Goal: Task Accomplishment & Management: Use online tool/utility

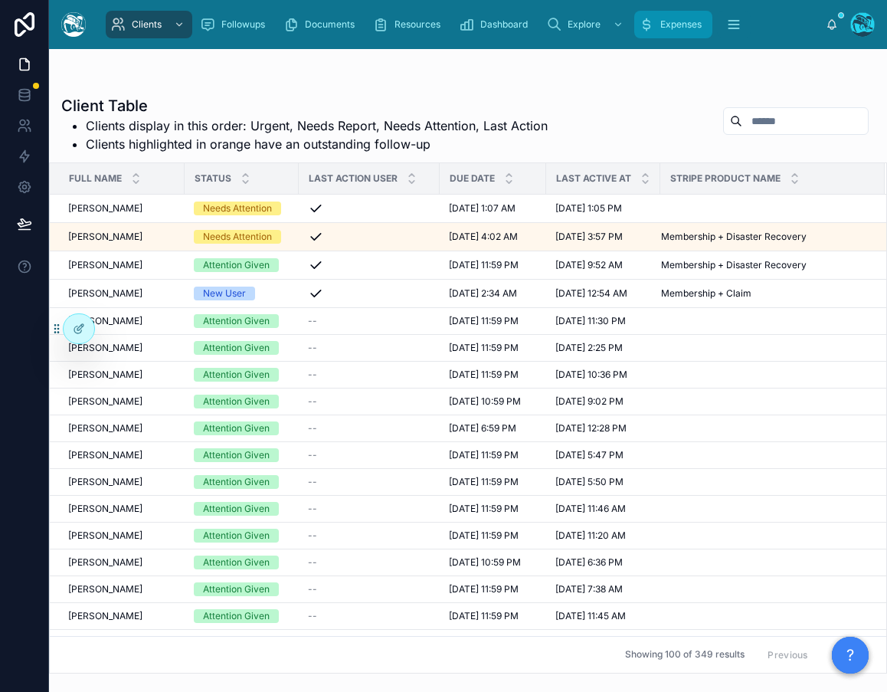
click at [667, 26] on span "Expenses" at bounding box center [680, 24] width 41 height 12
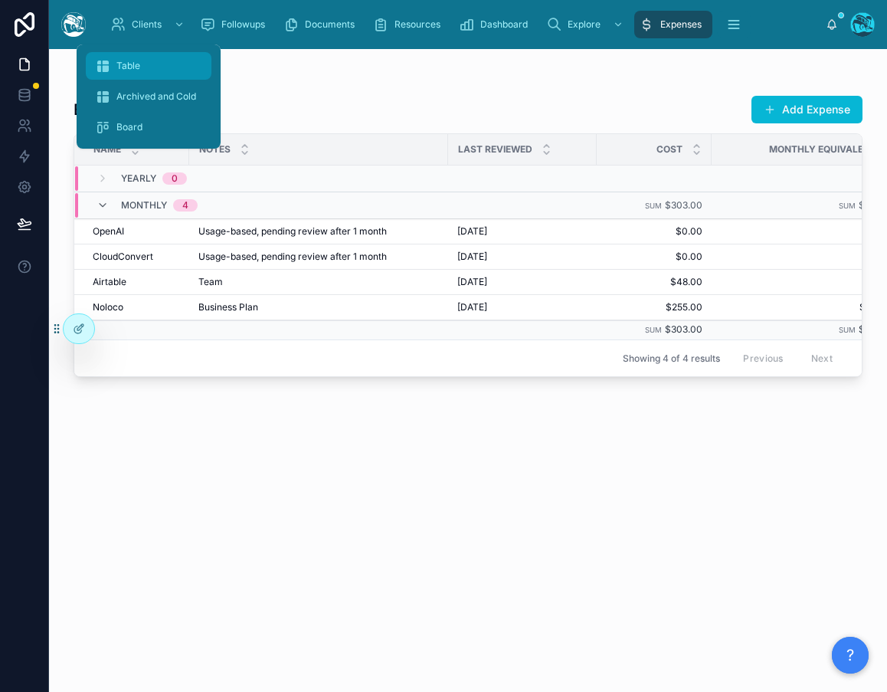
click at [124, 65] on span "Table" at bounding box center [128, 66] width 24 height 12
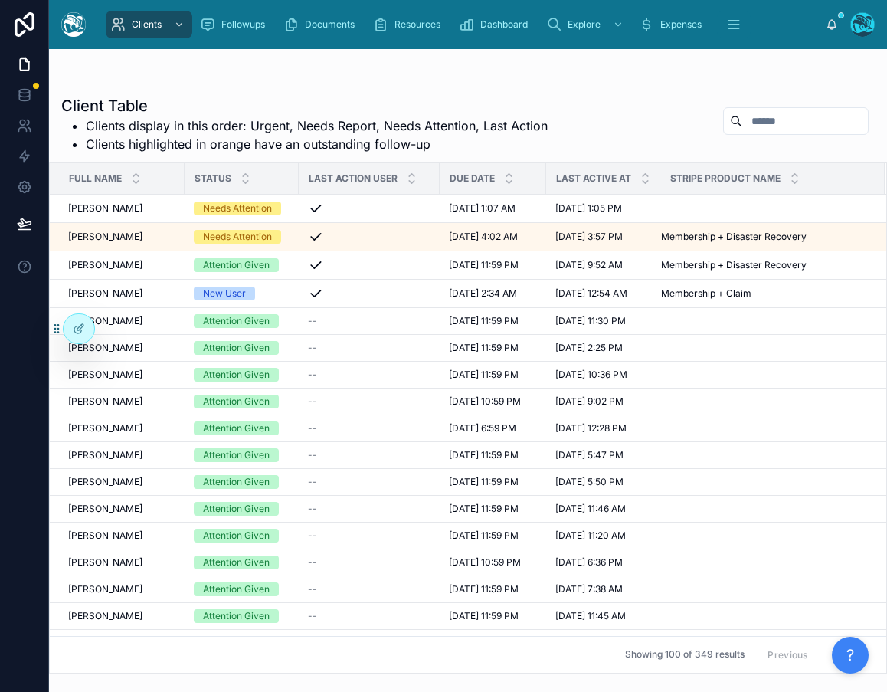
click at [749, 122] on input "text" at bounding box center [805, 120] width 126 height 21
type input "******"
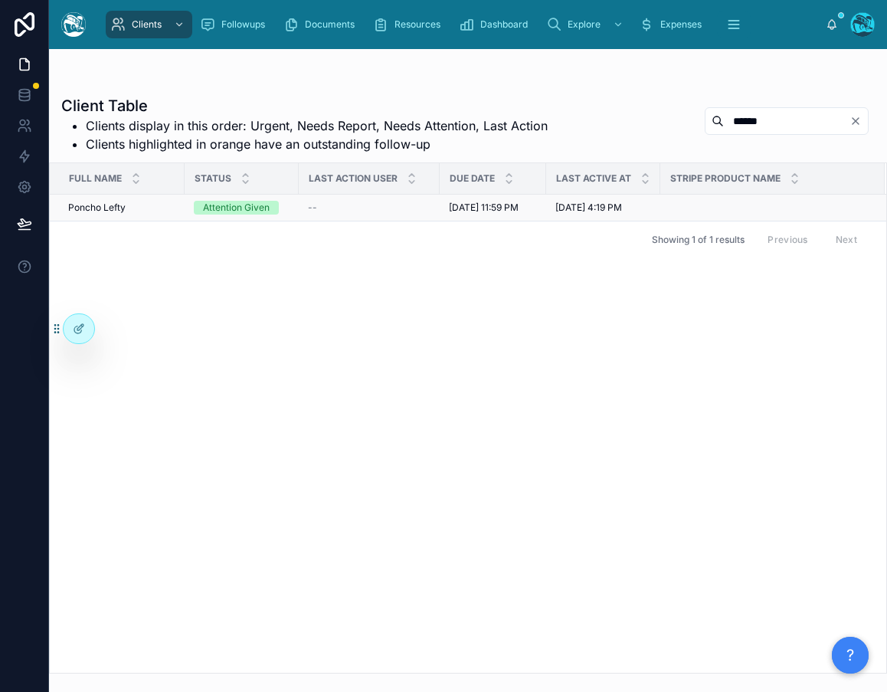
click at [113, 212] on span "Poncho Lefty" at bounding box center [96, 208] width 57 height 12
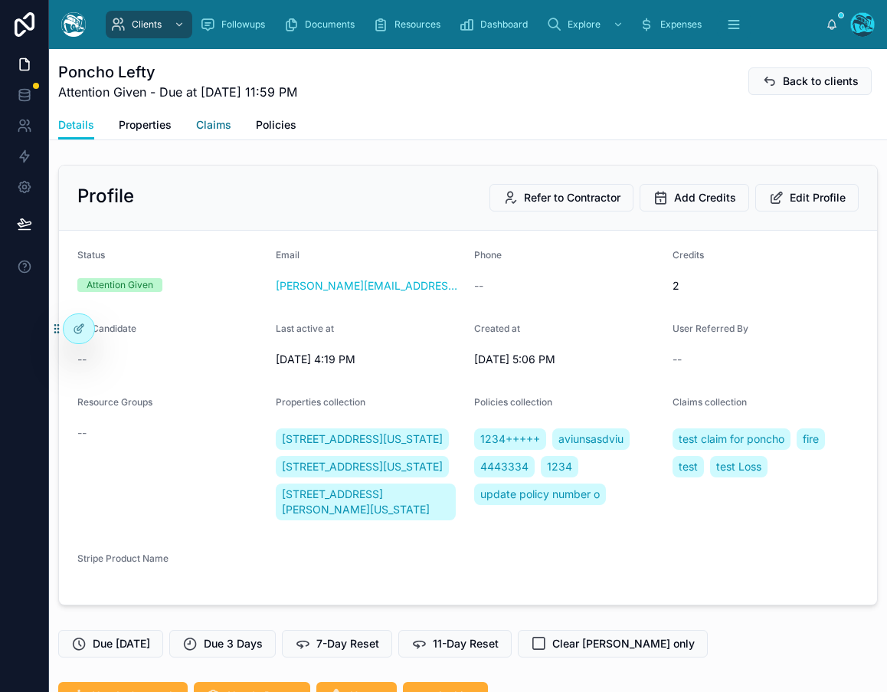
scroll to position [746, 0]
click at [220, 130] on span "Claims" at bounding box center [213, 124] width 35 height 15
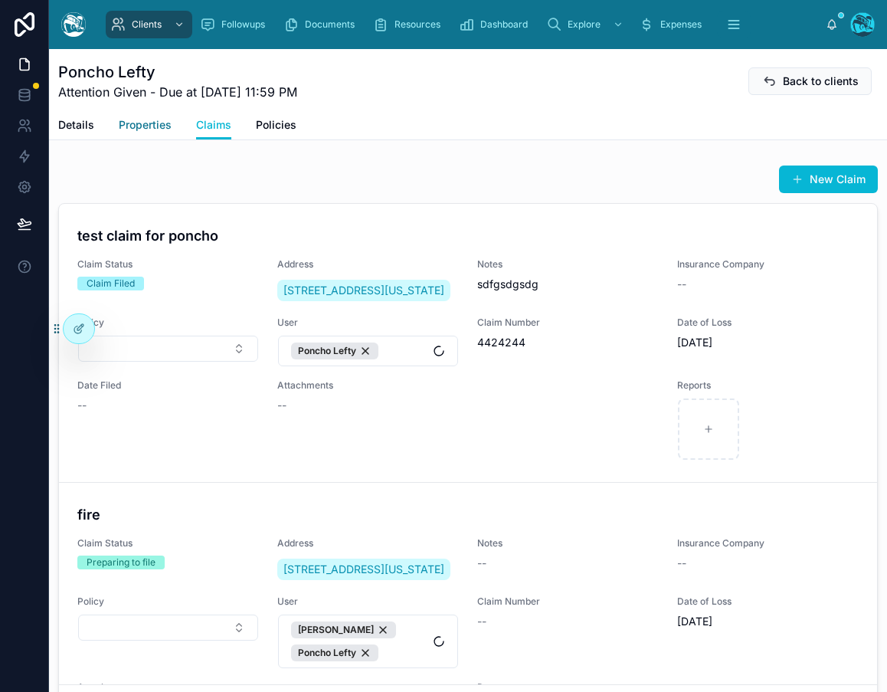
click at [165, 126] on span "Properties" at bounding box center [145, 124] width 53 height 15
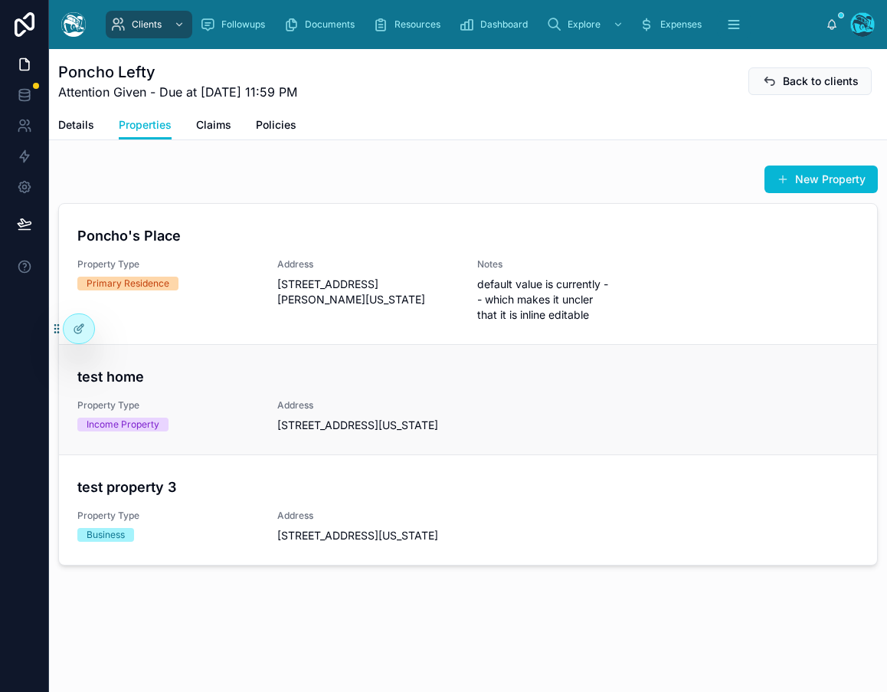
click at [228, 402] on span "Property Type" at bounding box center [168, 405] width 182 height 12
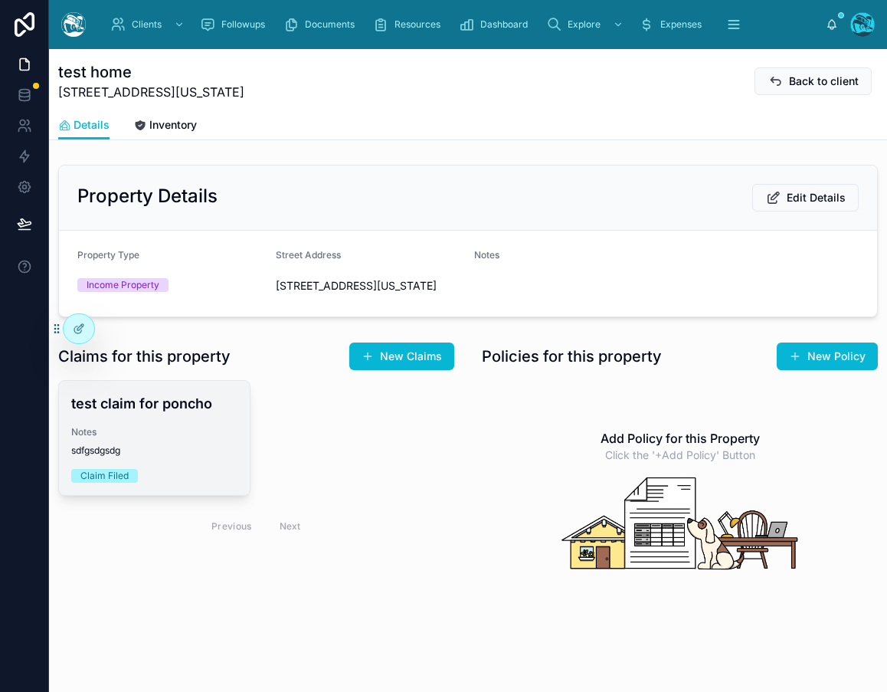
click at [185, 451] on div "test claim for poncho Notes sdfgsdgsdg Claim Filed" at bounding box center [154, 438] width 191 height 114
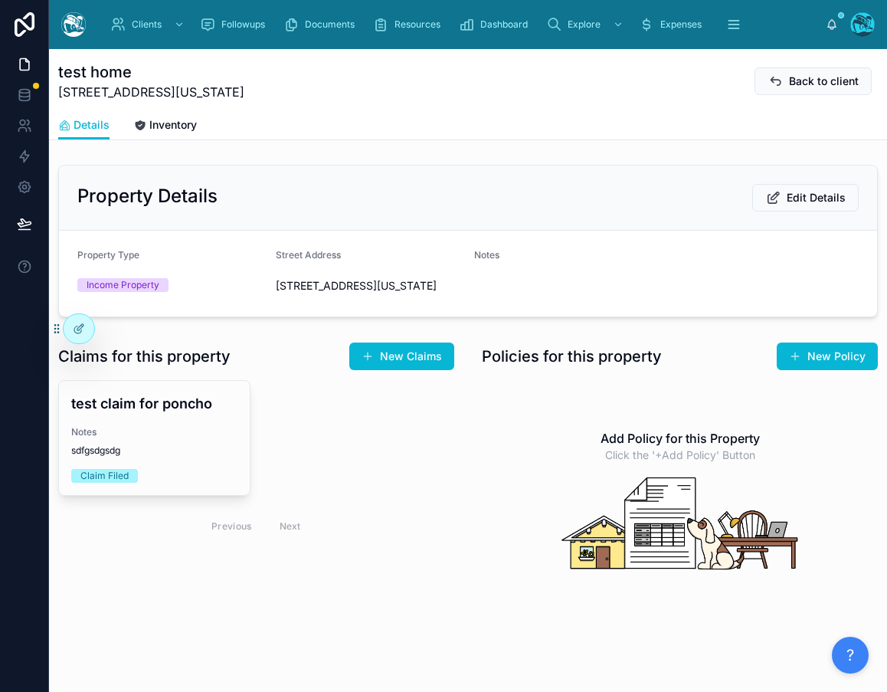
click at [217, 297] on div "Property Type Income Property" at bounding box center [170, 273] width 186 height 49
click at [287, 280] on span "[STREET_ADDRESS][US_STATE]" at bounding box center [369, 285] width 186 height 15
click at [81, 331] on icon at bounding box center [79, 329] width 12 height 12
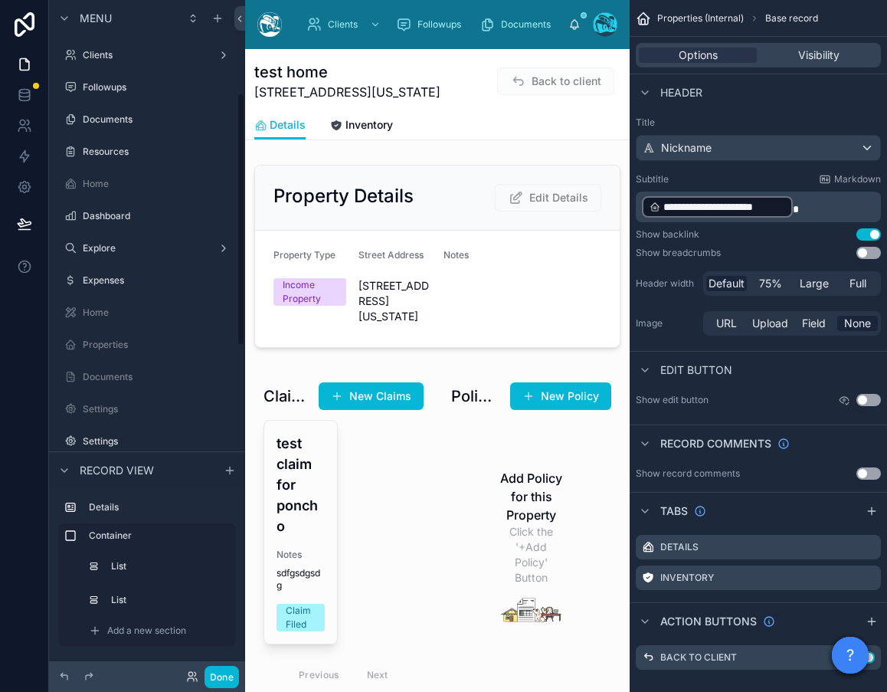
scroll to position [248, 0]
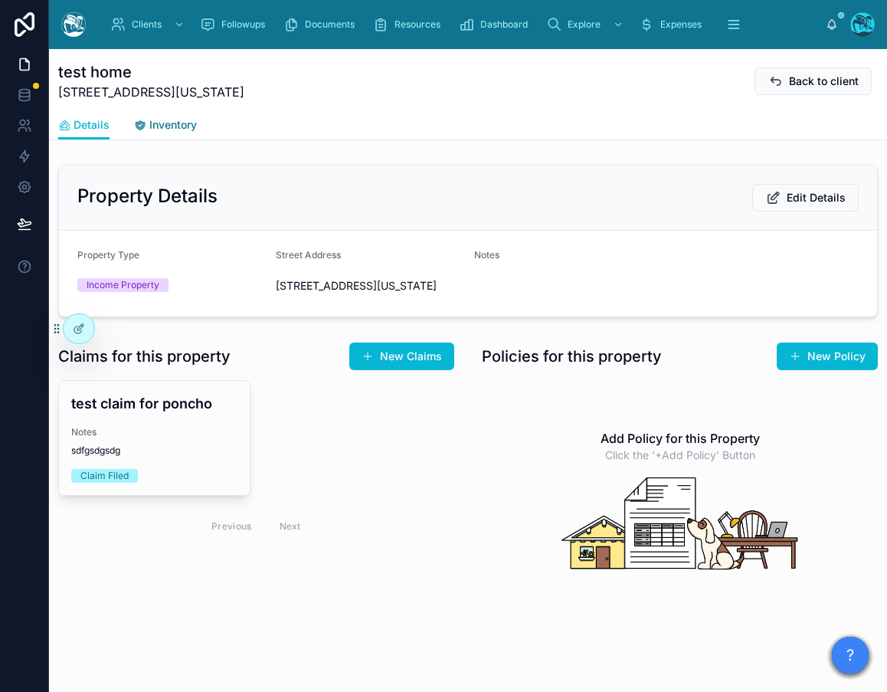
click at [182, 123] on span "Inventory" at bounding box center [173, 124] width 48 height 15
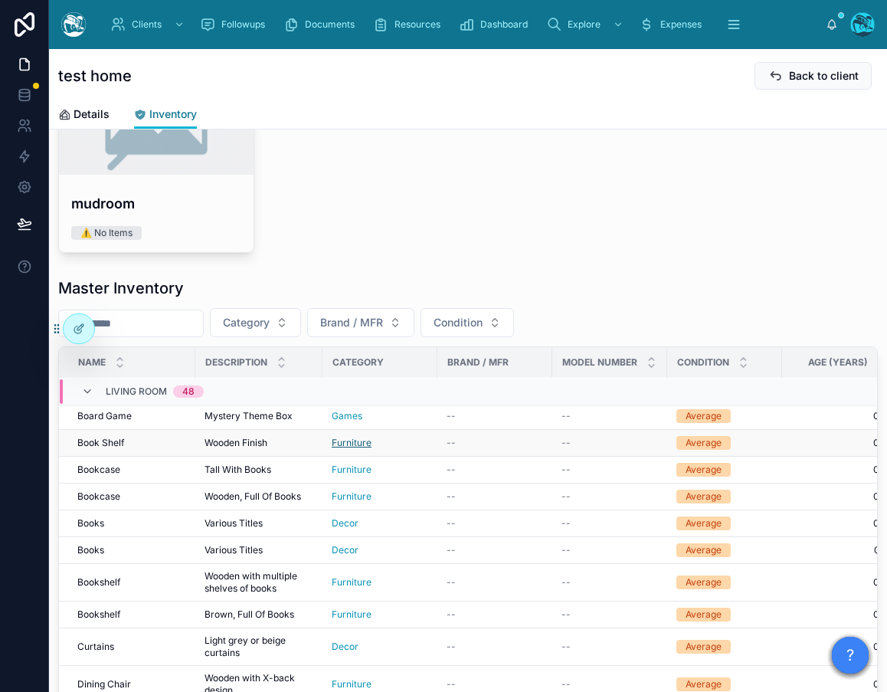
scroll to position [134, 0]
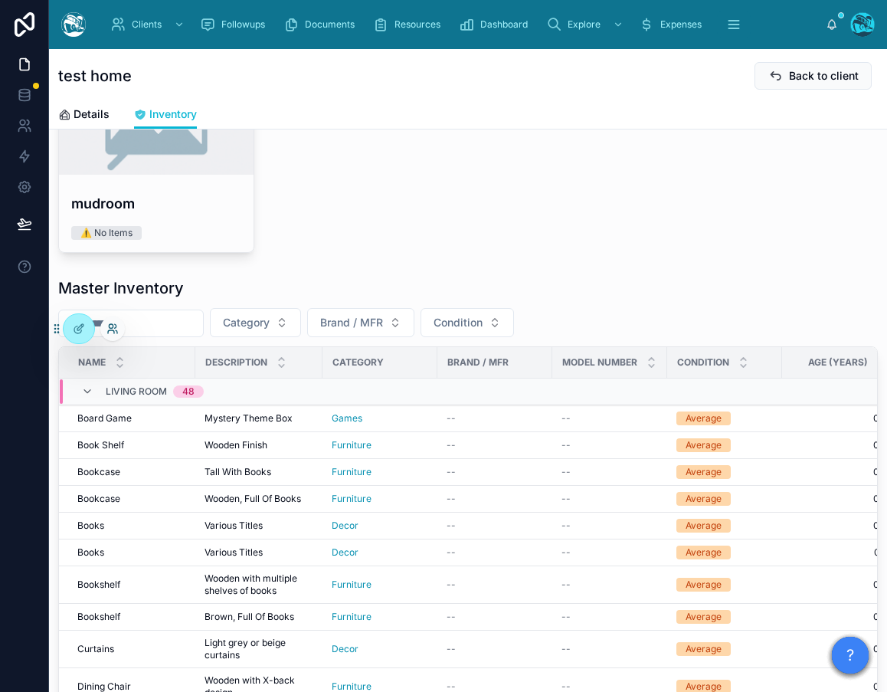
click at [107, 328] on icon at bounding box center [113, 329] width 12 height 12
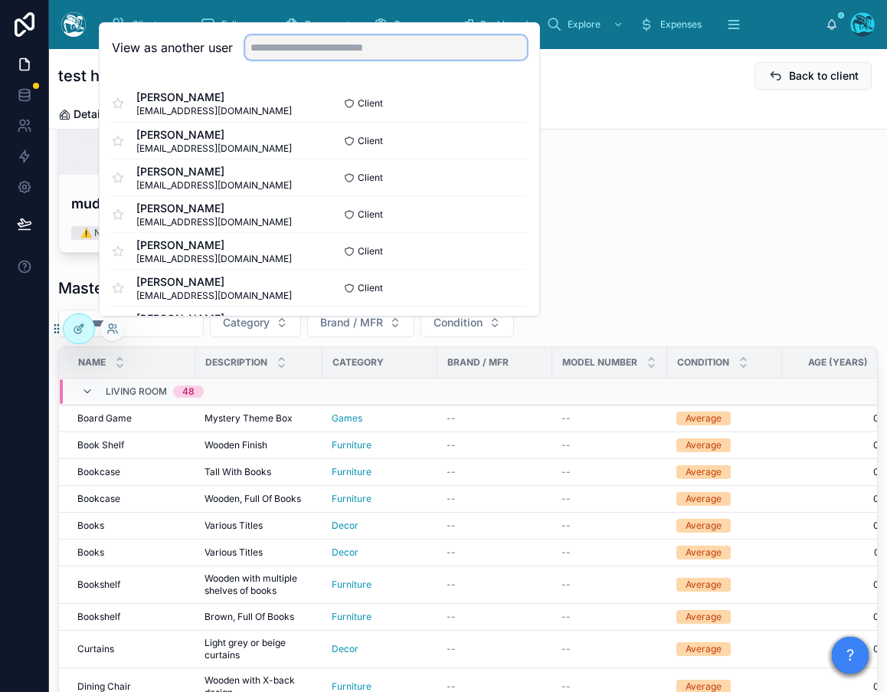
click at [325, 52] on input "text" at bounding box center [386, 47] width 282 height 25
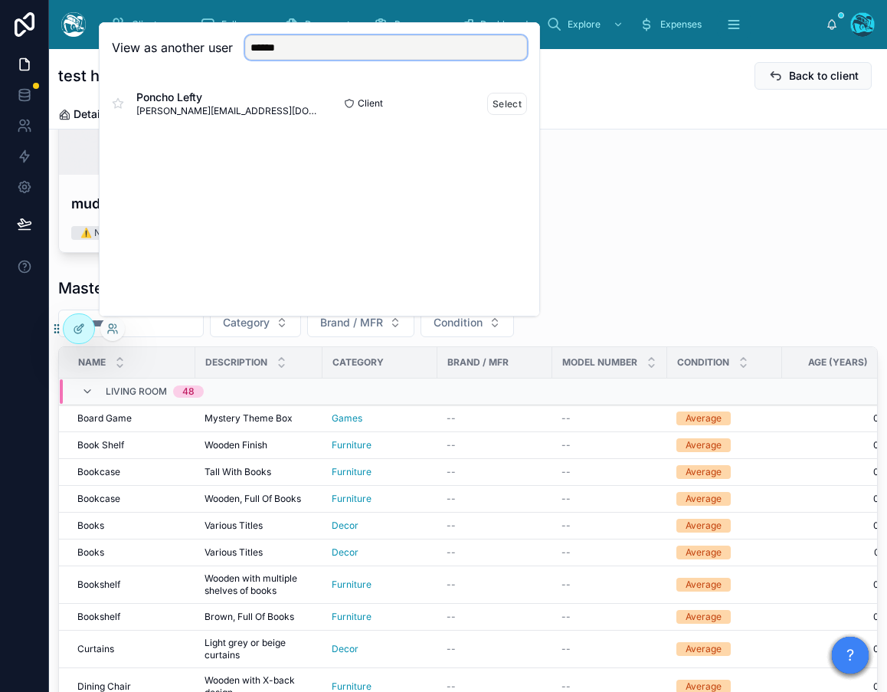
type input "******"
click at [208, 112] on span "aaron+poncho1@tugboat.claims" at bounding box center [227, 111] width 183 height 12
click at [516, 108] on button "Select" at bounding box center [507, 104] width 40 height 22
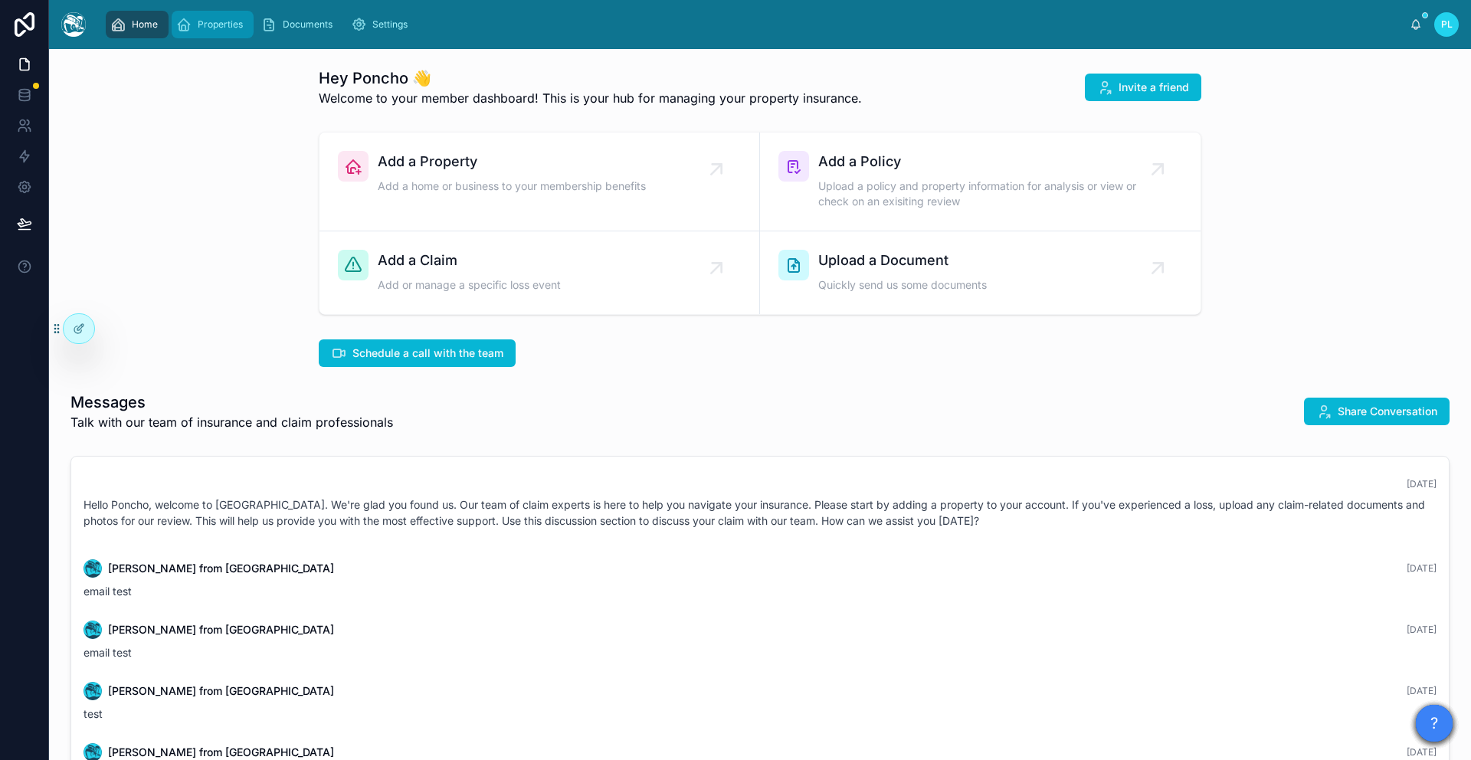
click at [216, 26] on span "Properties" at bounding box center [220, 24] width 45 height 12
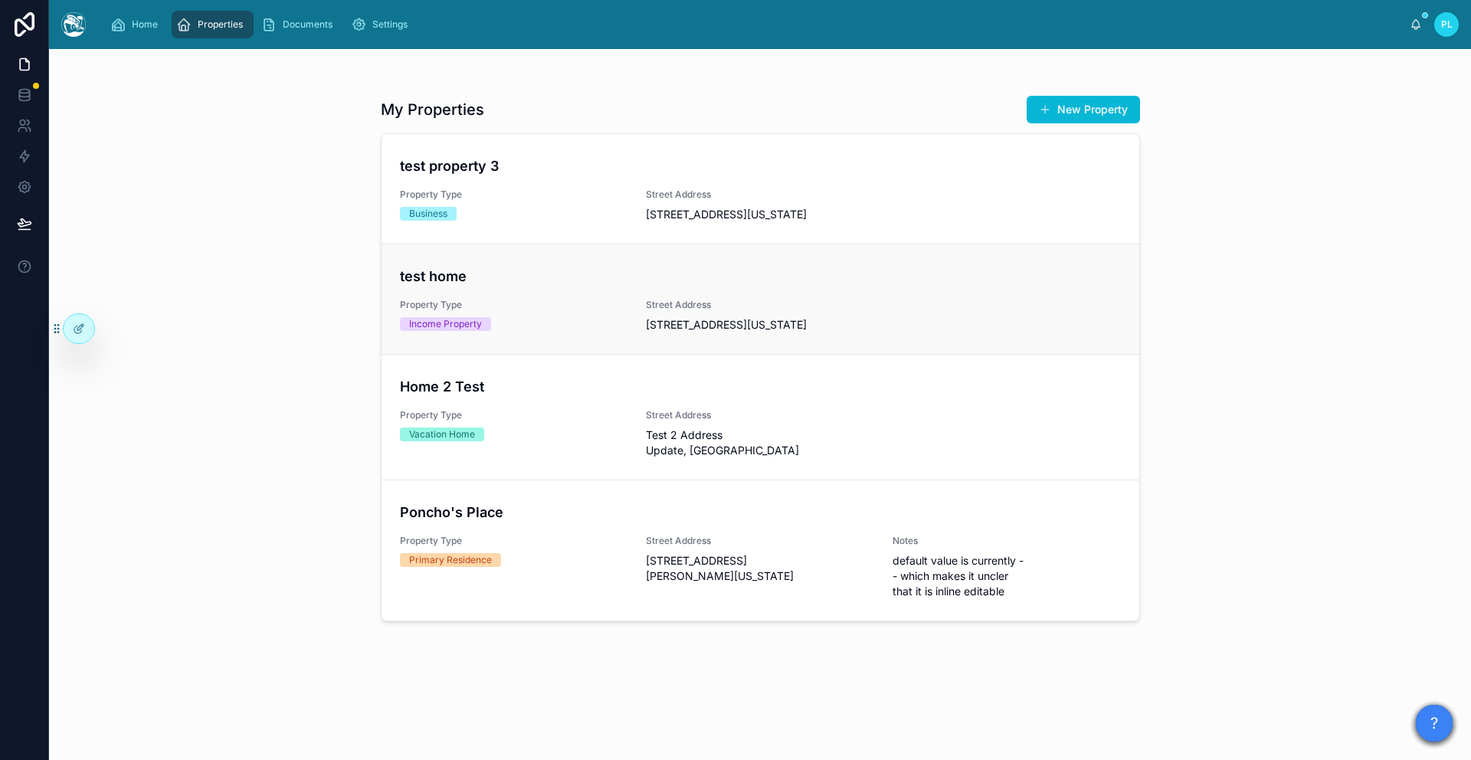
click at [466, 313] on div "test home Property Type Income Property Street Address [STREET_ADDRESS][US_STAT…" at bounding box center [760, 299] width 721 height 67
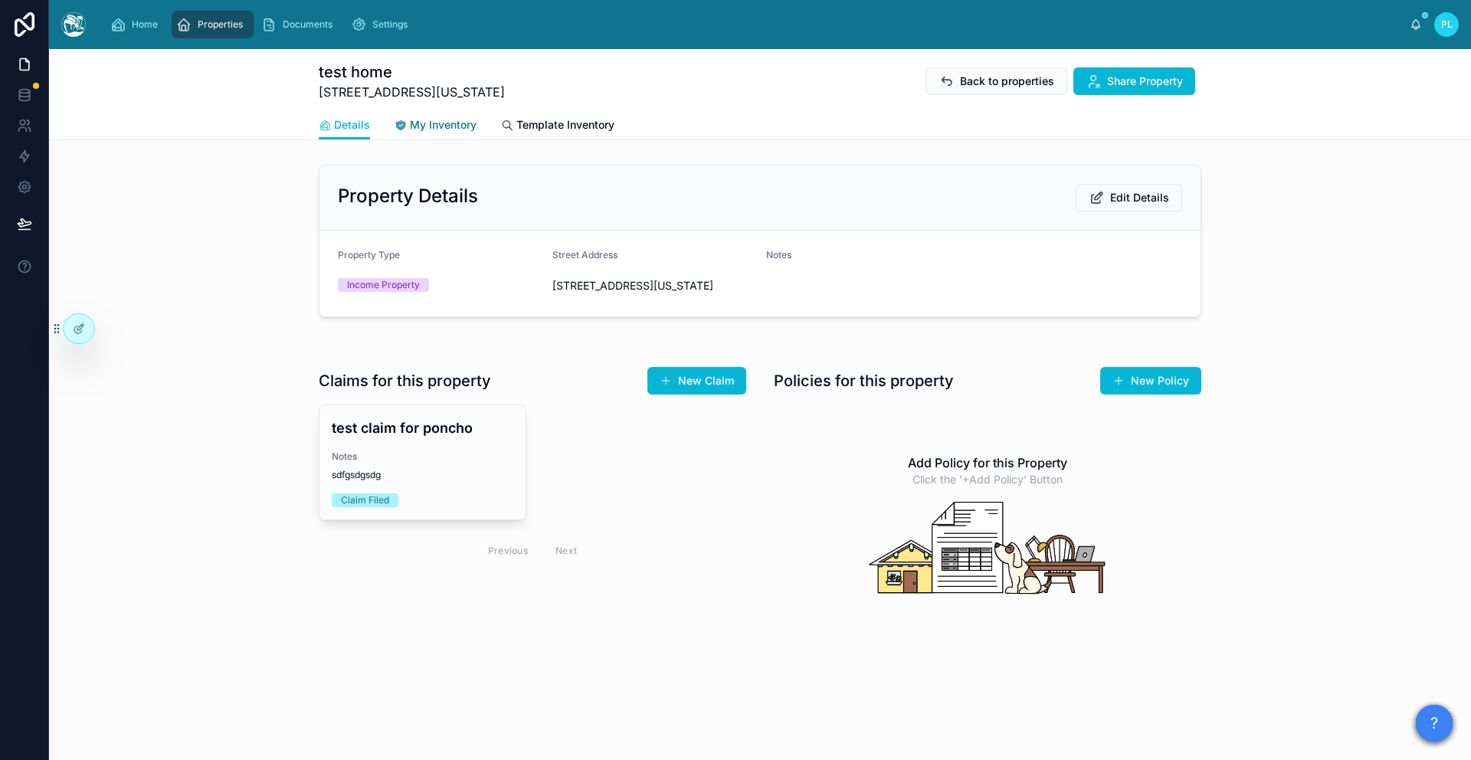
click at [456, 122] on span "My Inventory" at bounding box center [443, 124] width 67 height 15
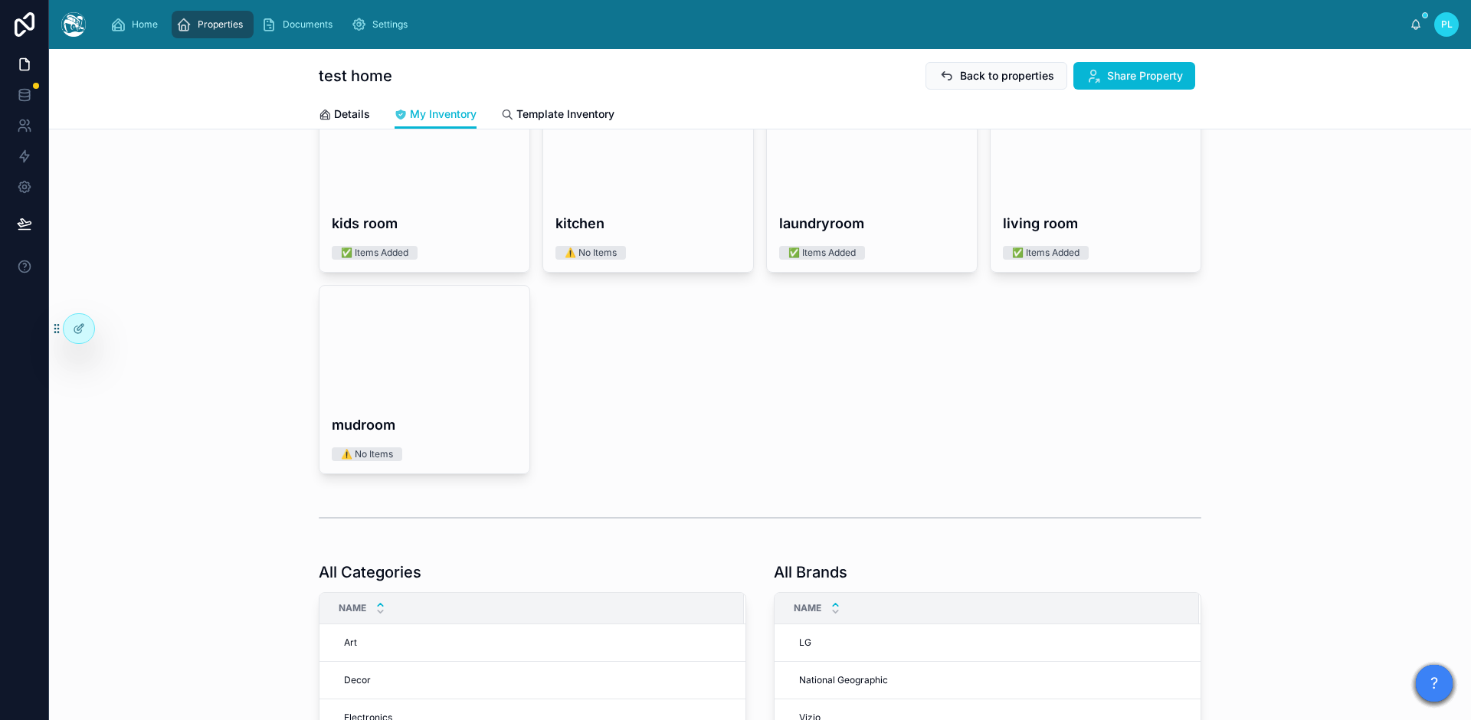
scroll to position [116, 0]
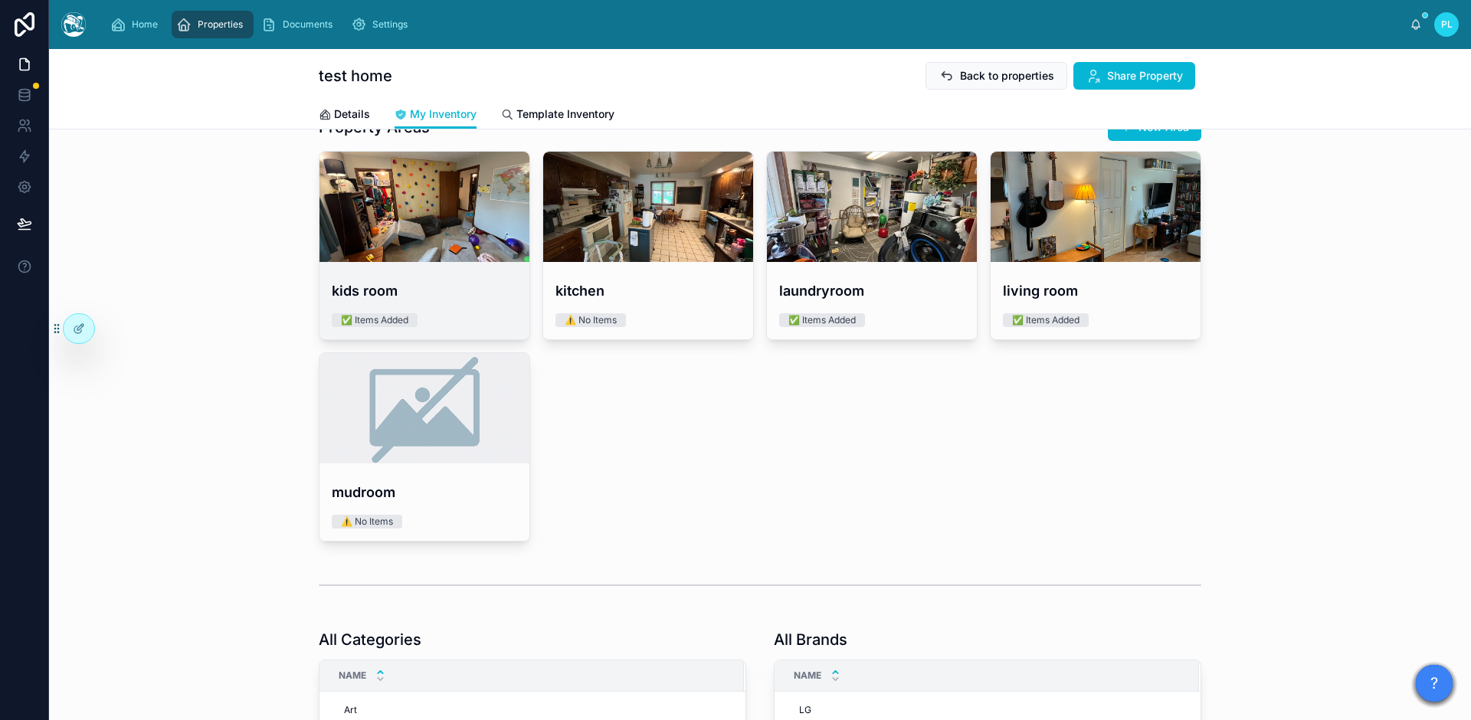
click at [421, 264] on link "kids room ✅ Items Added" at bounding box center [424, 245] width 211 height 189
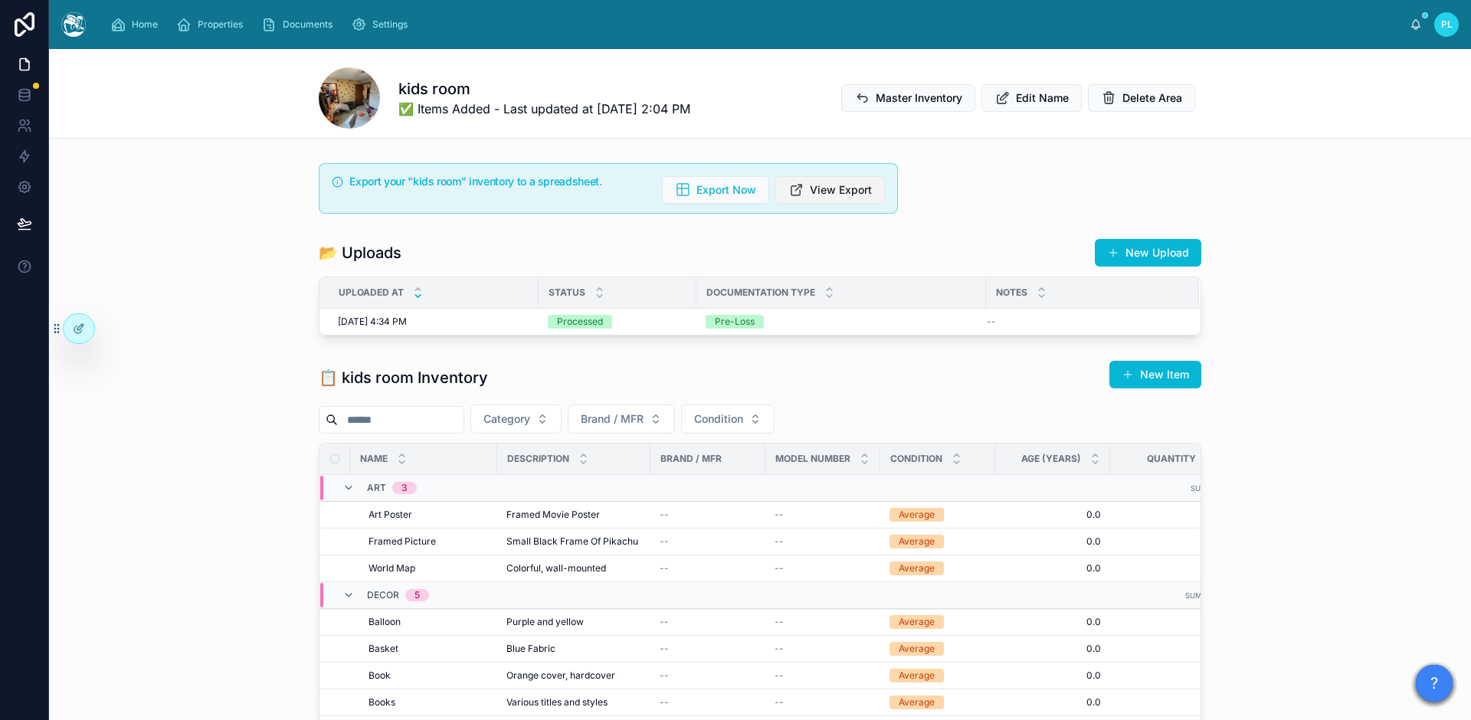
click at [832, 187] on span "View Export" at bounding box center [841, 189] width 62 height 15
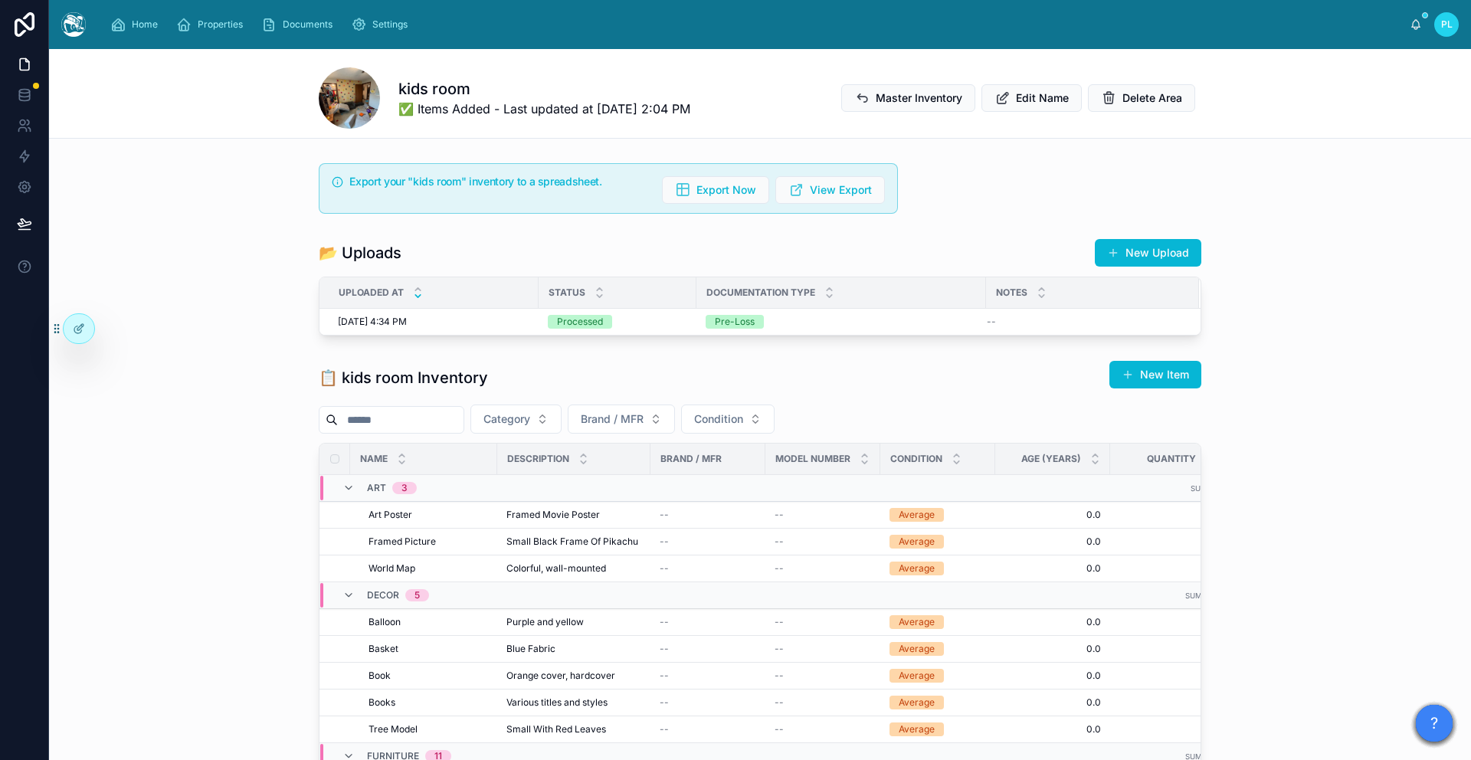
drag, startPoint x: 156, startPoint y: 224, endPoint x: 138, endPoint y: 54, distance: 170.3
click at [129, 30] on div "Home" at bounding box center [137, 24] width 54 height 25
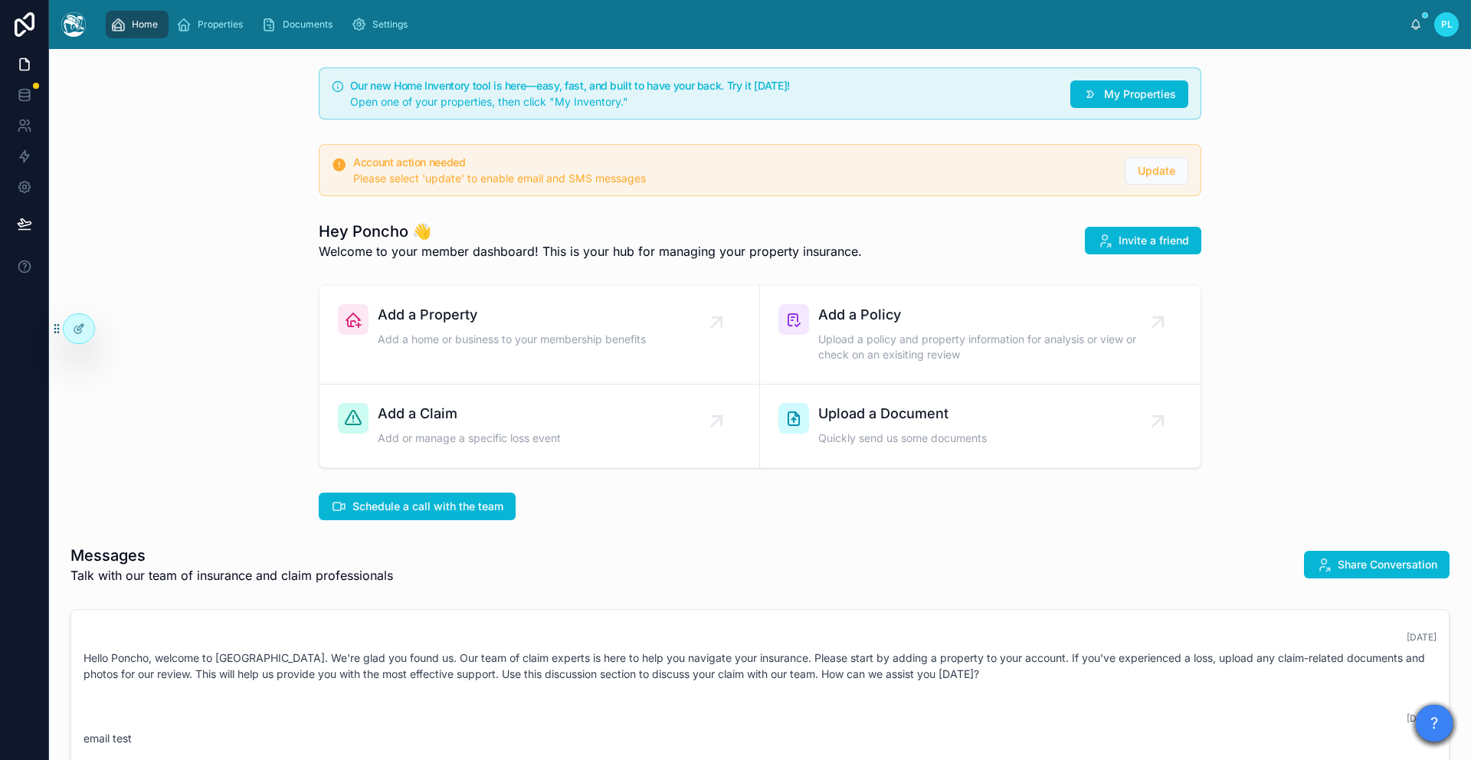
scroll to position [581, 0]
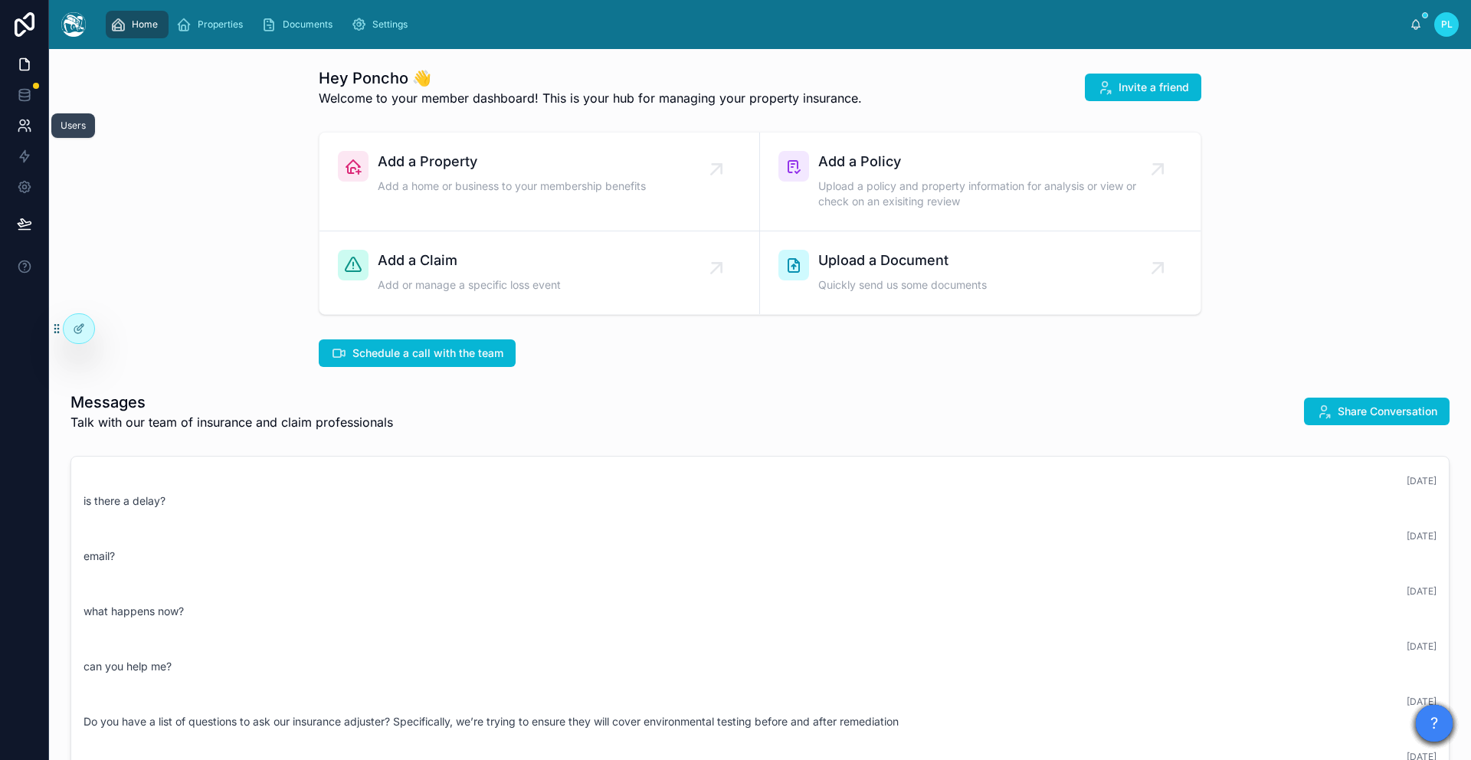
click at [23, 124] on icon at bounding box center [22, 122] width 5 height 5
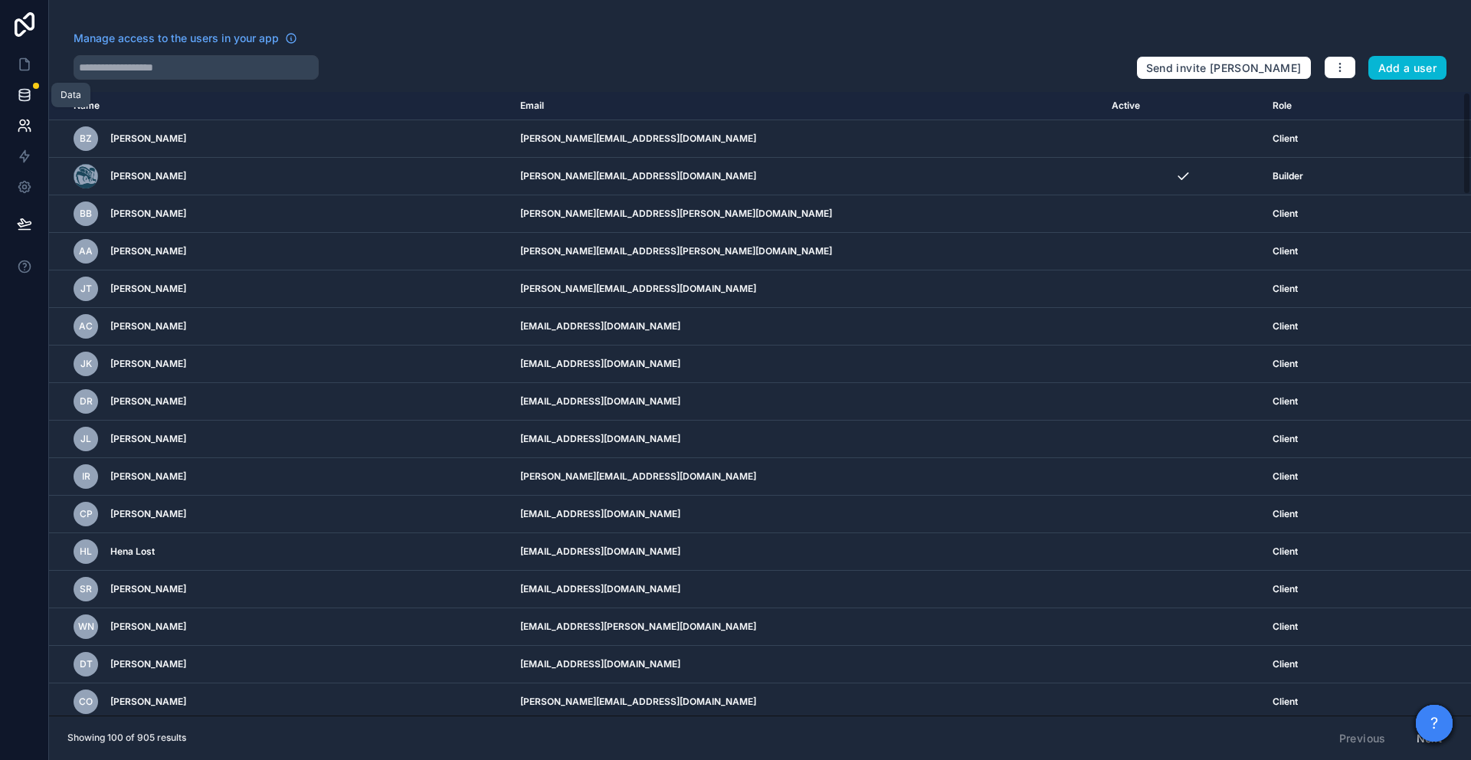
click at [44, 92] on link at bounding box center [24, 95] width 48 height 31
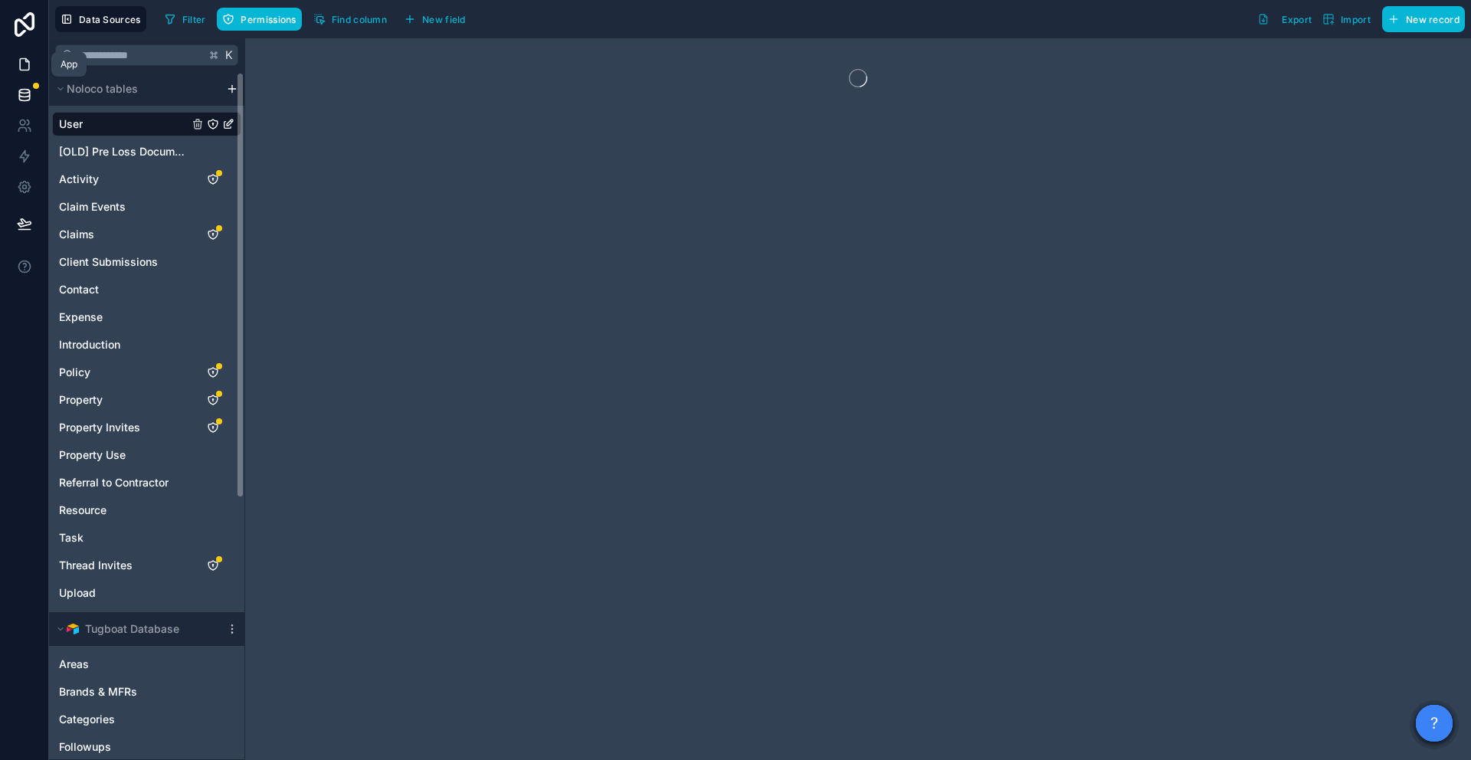
click at [20, 61] on icon at bounding box center [24, 64] width 15 height 15
